Goal: Connect with others: Connect with others

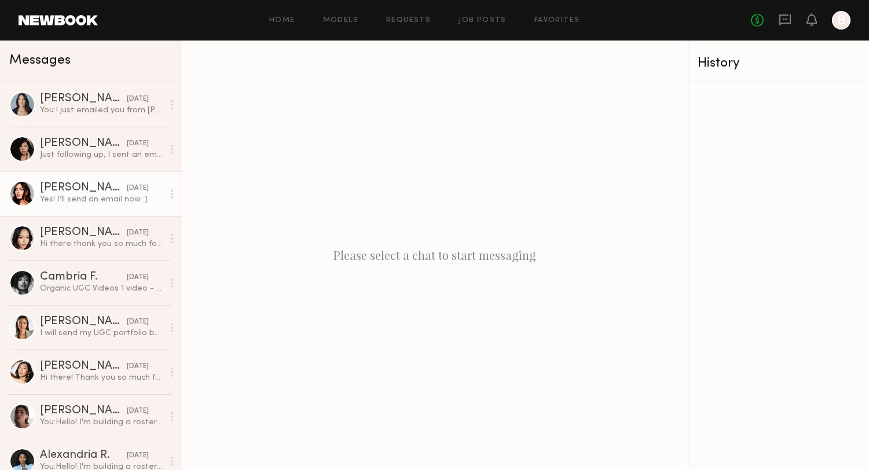
click at [80, 196] on div "Yes! I’ll send an email now :)" at bounding box center [101, 199] width 123 height 11
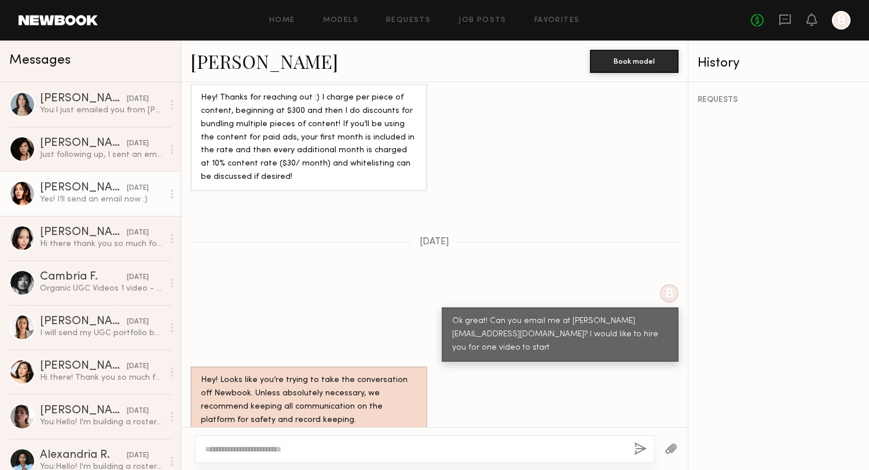
scroll to position [563, 0]
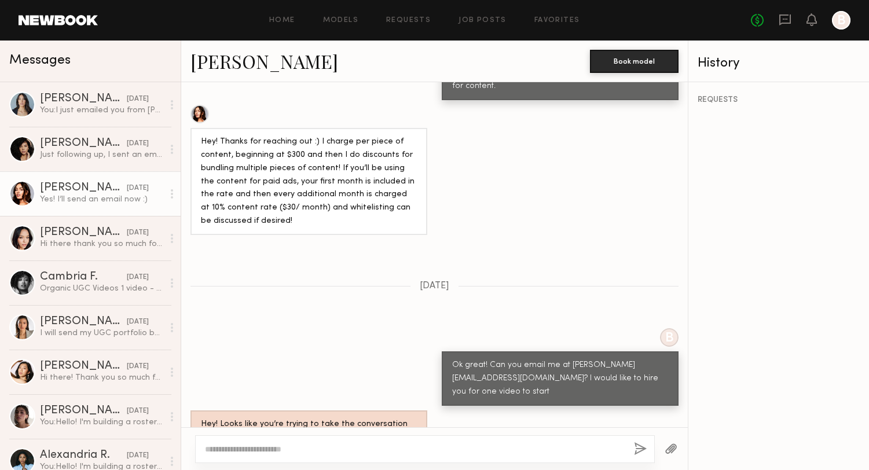
click at [202, 64] on link "[PERSON_NAME]" at bounding box center [264, 61] width 148 height 25
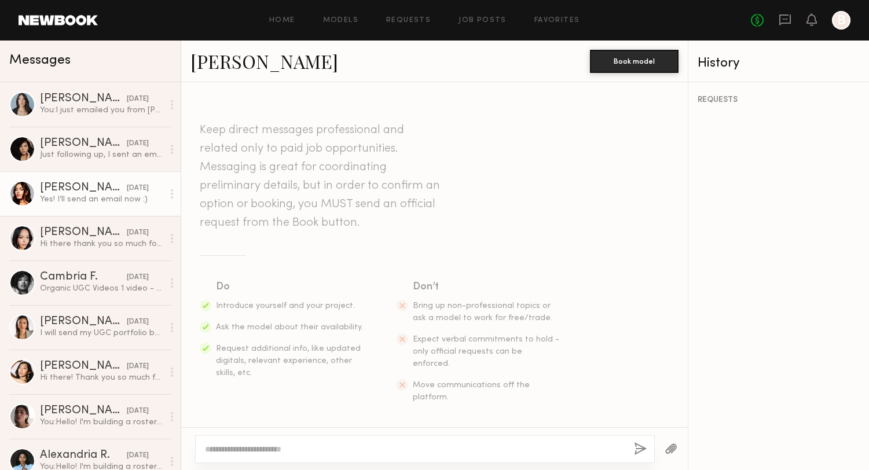
scroll to position [0, 0]
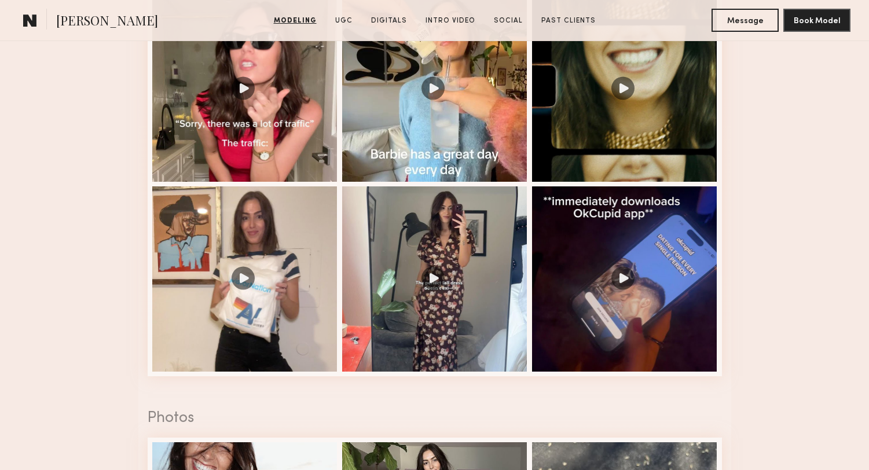
scroll to position [1118, 0]
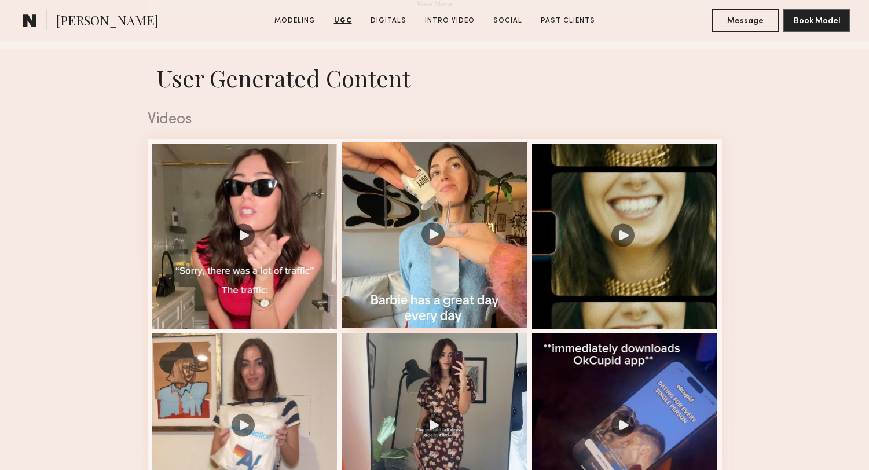
click at [466, 248] on div at bounding box center [434, 234] width 185 height 185
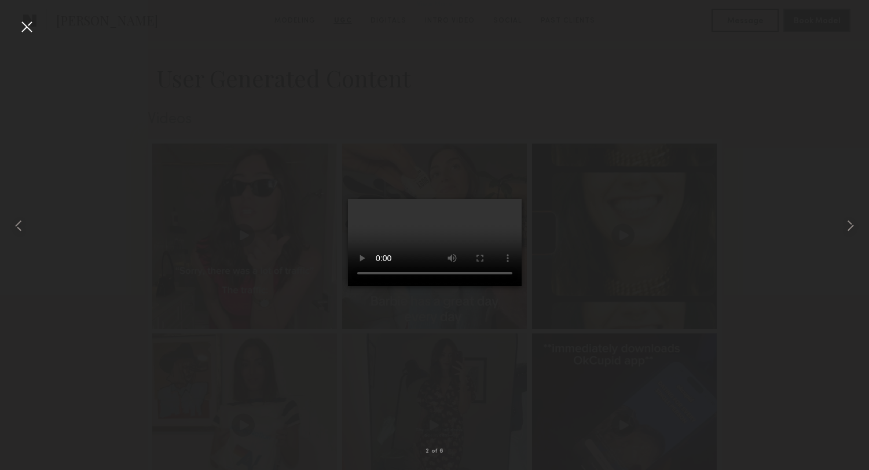
click at [641, 291] on div at bounding box center [434, 226] width 869 height 414
click at [256, 145] on div at bounding box center [434, 226] width 869 height 414
click at [607, 46] on div at bounding box center [434, 226] width 869 height 414
click at [25, 24] on div at bounding box center [26, 26] width 19 height 19
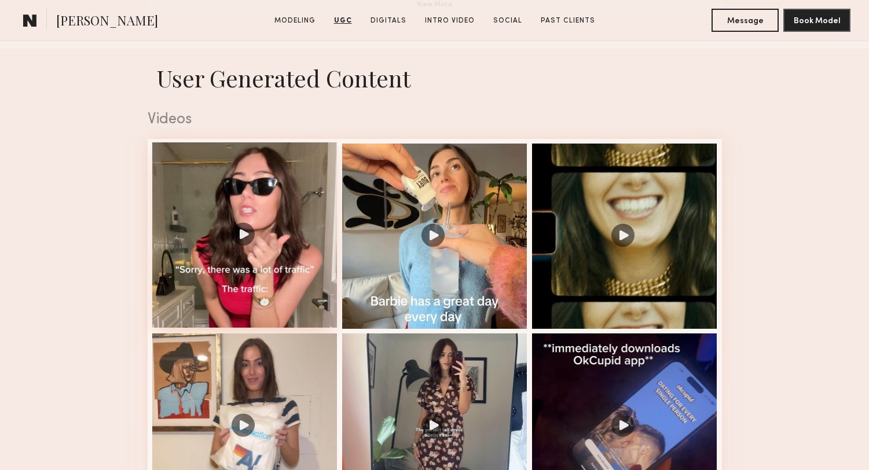
scroll to position [1162, 0]
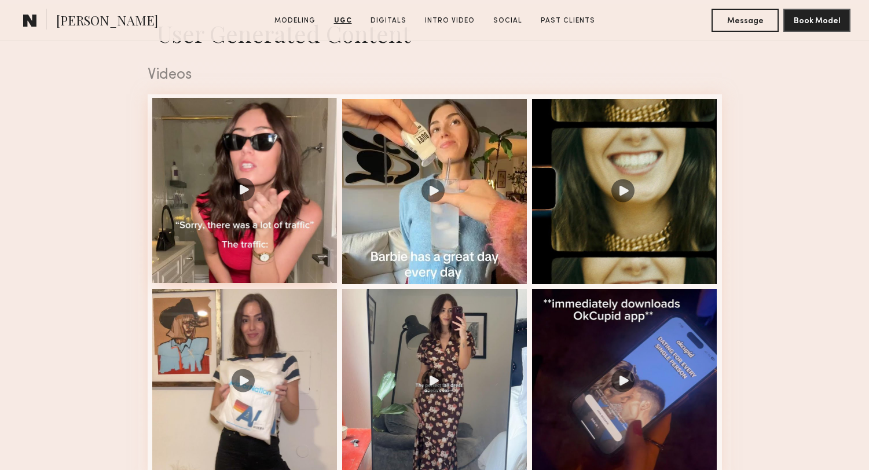
click at [273, 185] on div at bounding box center [244, 190] width 185 height 185
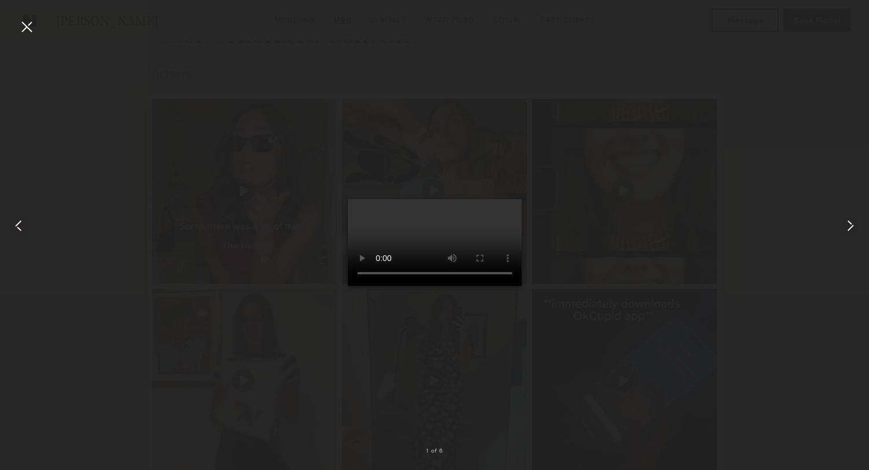
click at [24, 25] on div at bounding box center [26, 26] width 19 height 19
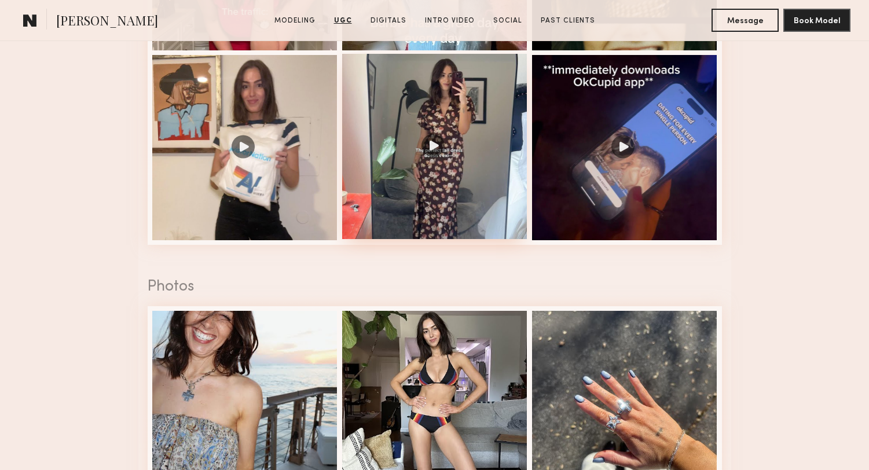
scroll to position [1430, 0]
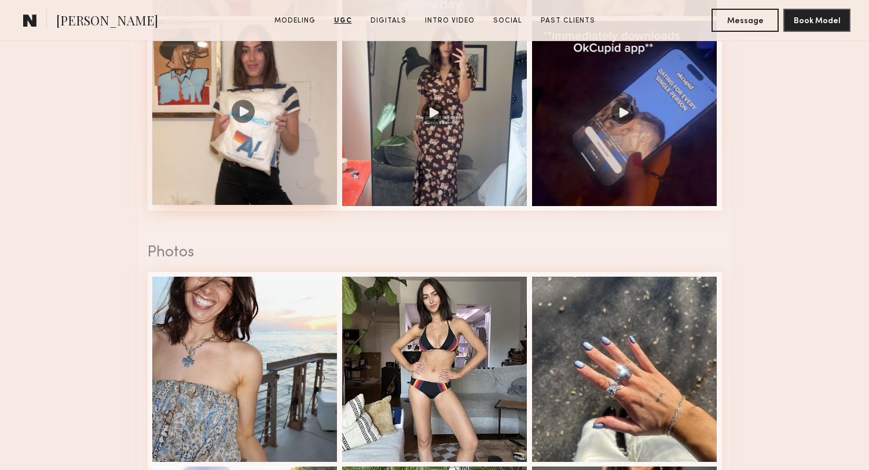
click at [308, 115] on div at bounding box center [244, 112] width 185 height 185
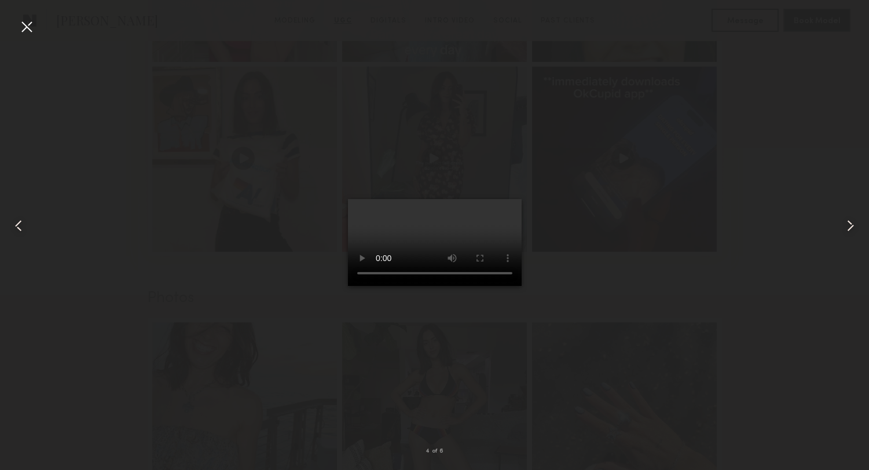
scroll to position [1357, 0]
click at [28, 30] on div at bounding box center [26, 26] width 19 height 19
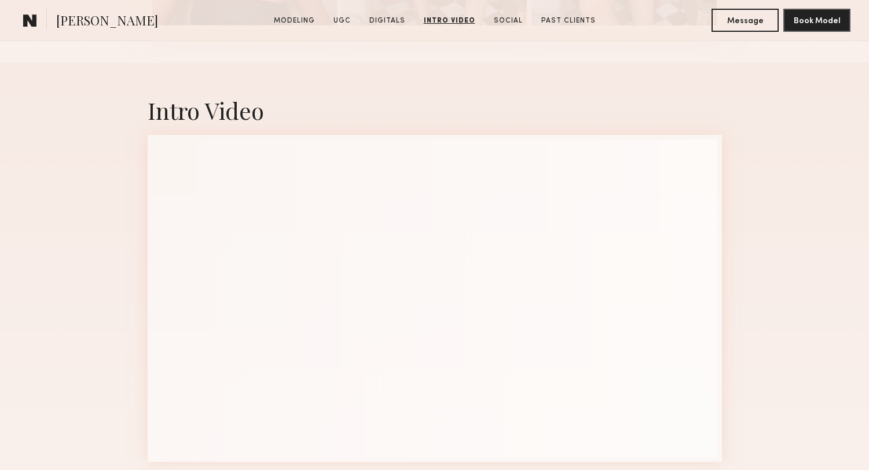
scroll to position [2578, 0]
